Goal: Information Seeking & Learning: Find specific page/section

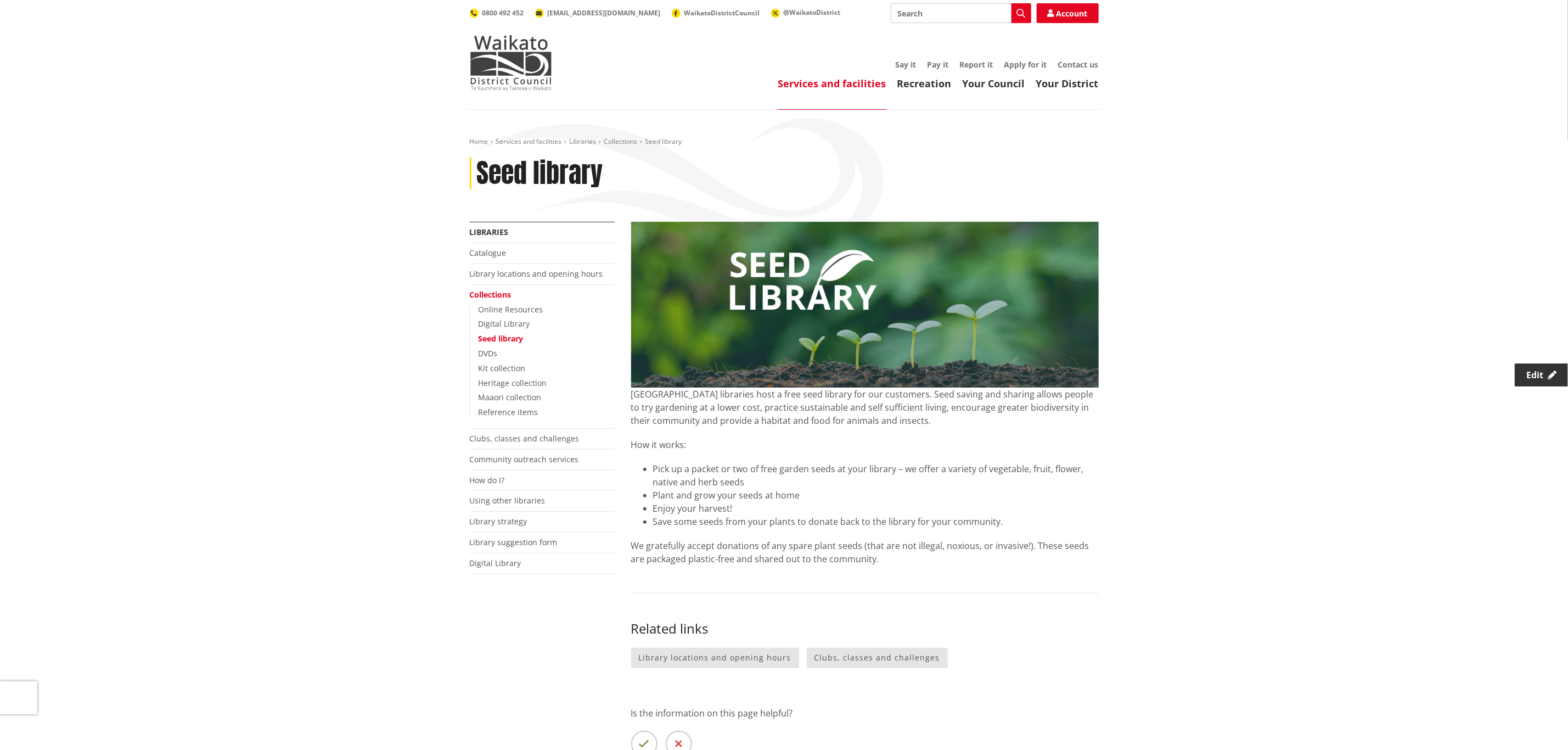
click at [1526, 374] on span "Edit" at bounding box center [1534, 375] width 17 height 12
click at [521, 274] on link "Library locations and opening hours" at bounding box center [537, 273] width 133 height 11
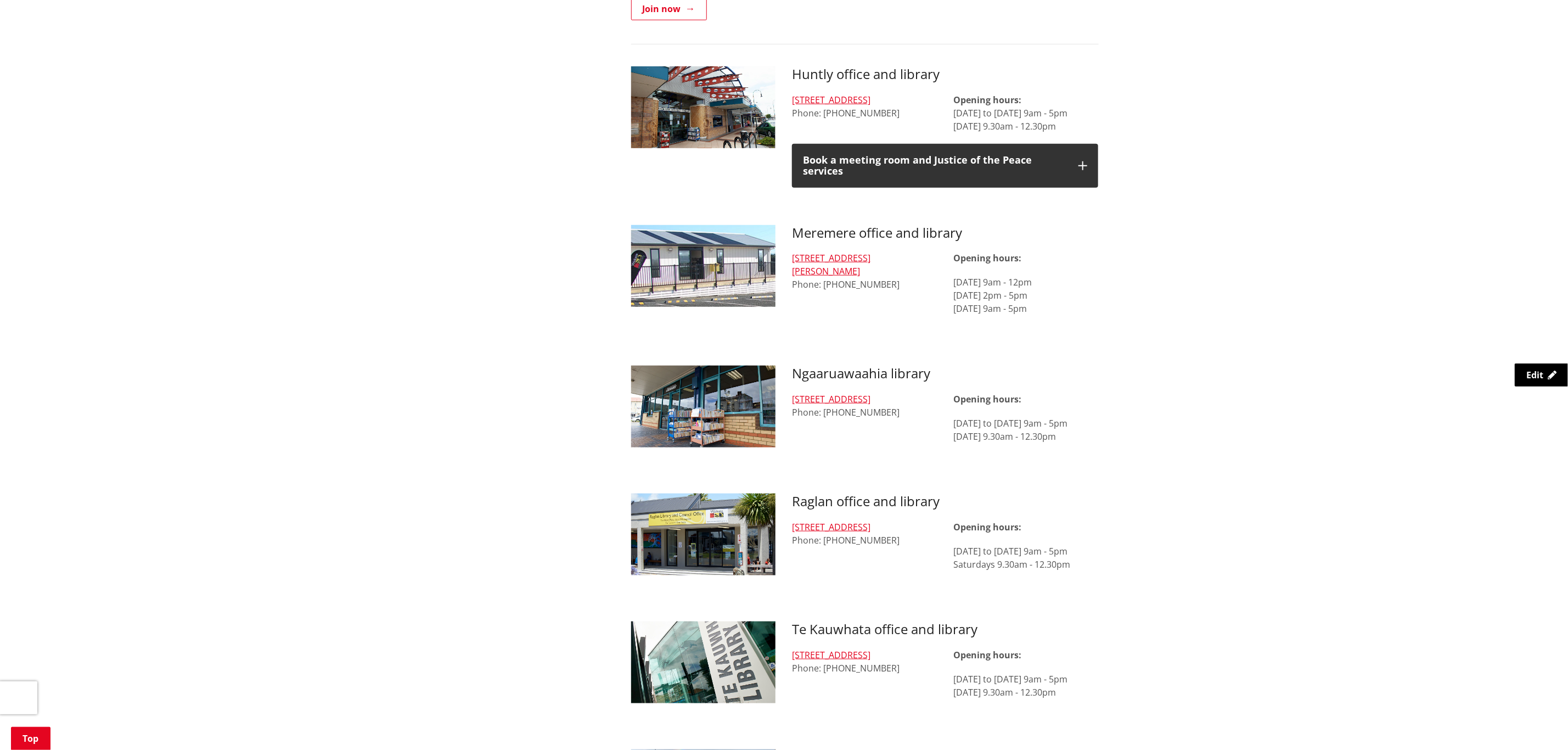
scroll to position [658, 0]
